Goal: Task Accomplishment & Management: Complete application form

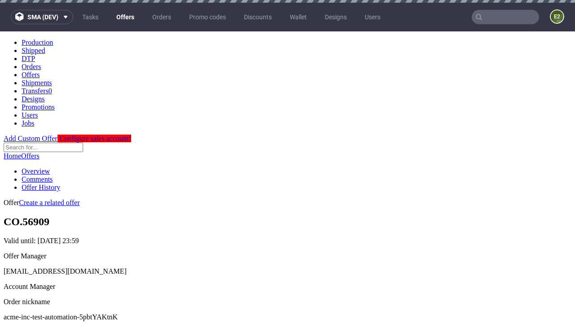
scroll to position [3, 0]
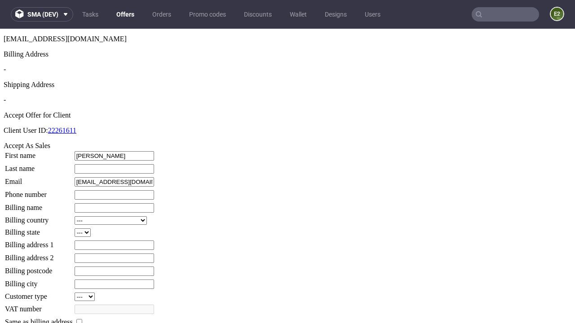
type input "Rozella"
type input "Pfeffer"
type input "1509813888"
type input "Weldon91"
select select "13"
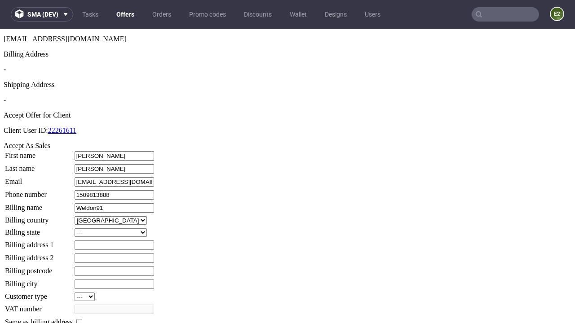
select select "132"
type input "Weldon91"
type input "89 Bosco Heights"
type input "NL23 1BD"
type input "Hayes Heath"
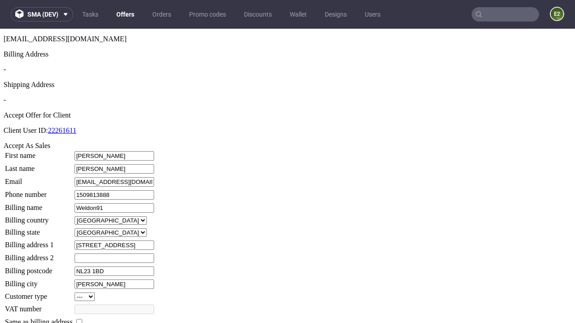
click at [82, 319] on input "checkbox" at bounding box center [79, 322] width 6 height 6
checkbox input "true"
type input "Weldon91"
select select "13"
type input "89 Bosco Heights"
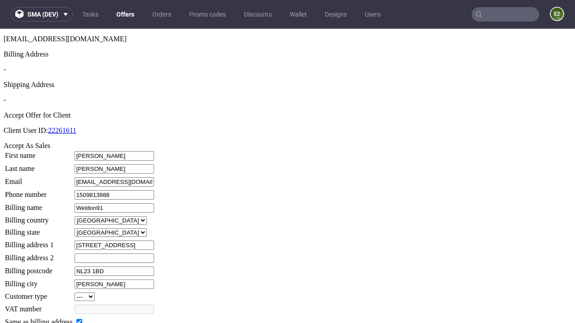
type input "NL23 1BD"
type input "Hayes Heath"
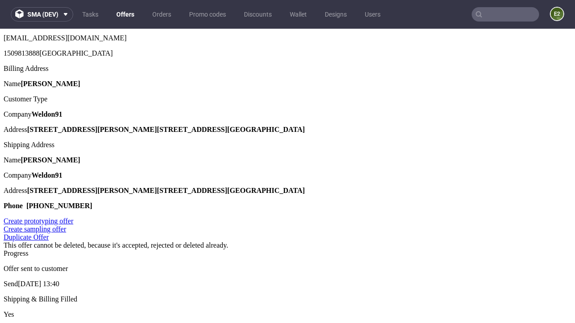
scroll to position [0, 0]
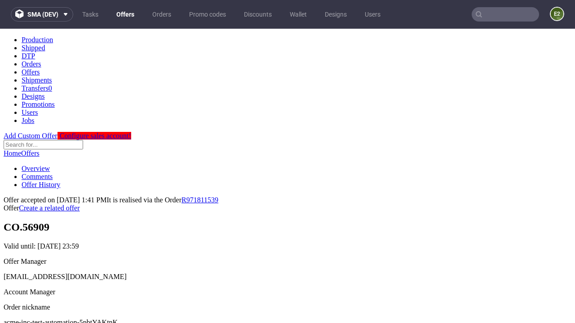
type input "[DATE]"
select select "12214305"
type input "In progress..."
